Goal: Transaction & Acquisition: Obtain resource

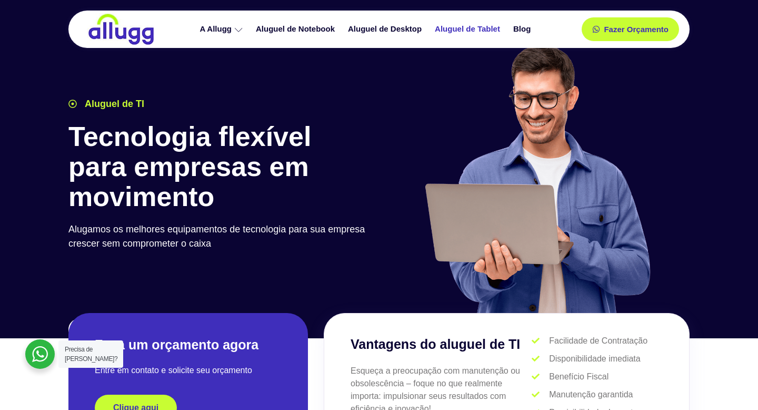
click at [468, 32] on link "Aluguel de Tablet" at bounding box center [469, 29] width 78 height 18
